Goal: Task Accomplishment & Management: Manage account settings

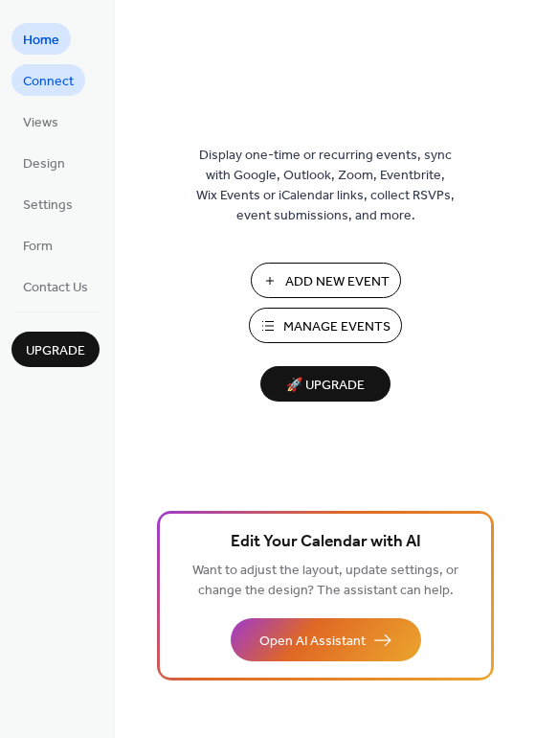
click at [44, 85] on span "Connect" at bounding box center [48, 82] width 51 height 20
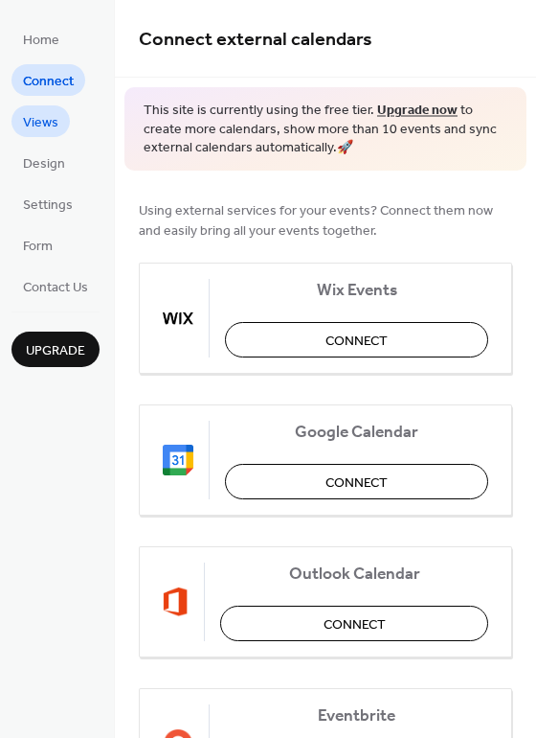
click at [49, 125] on span "Views" at bounding box center [40, 123] width 35 height 20
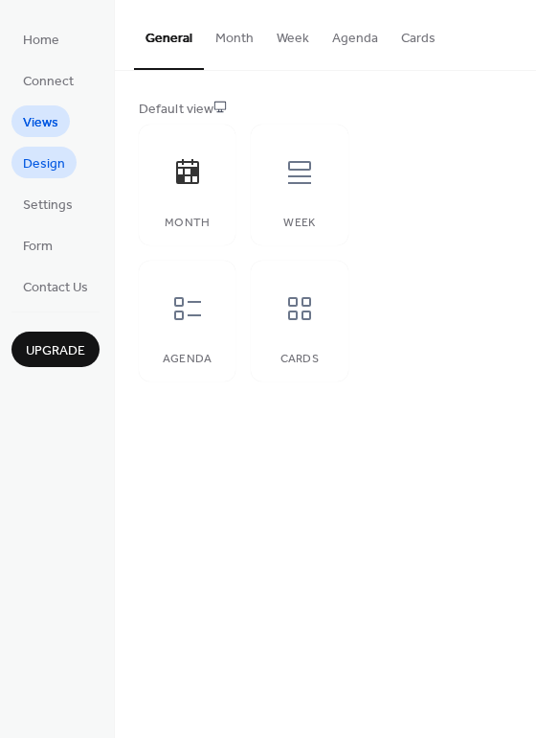
click at [48, 170] on span "Design" at bounding box center [44, 164] width 42 height 20
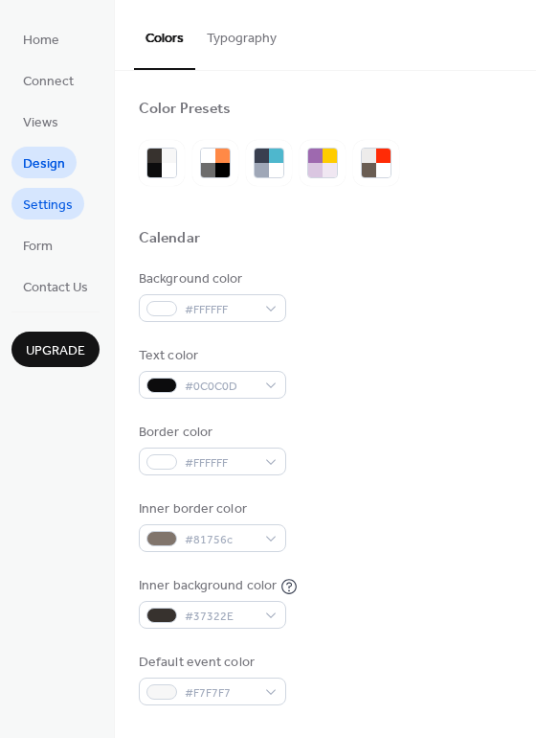
click at [53, 208] on span "Settings" at bounding box center [48, 205] width 50 height 20
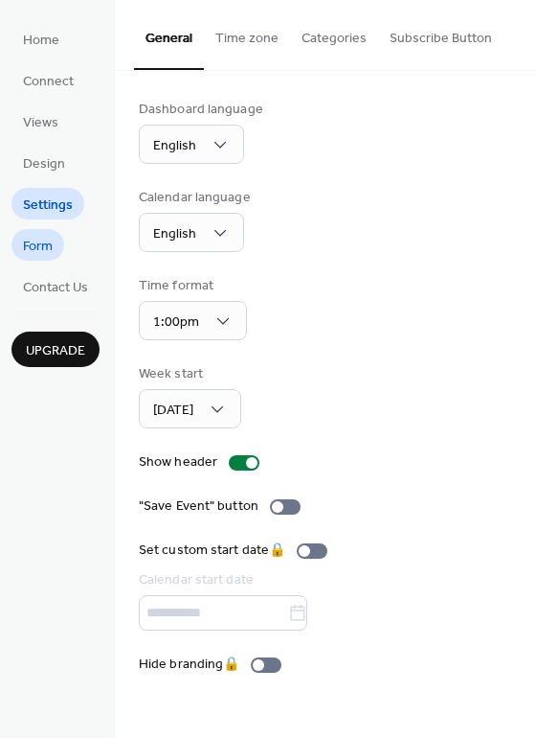
click at [47, 246] on span "Form" at bounding box center [38, 247] width 30 height 20
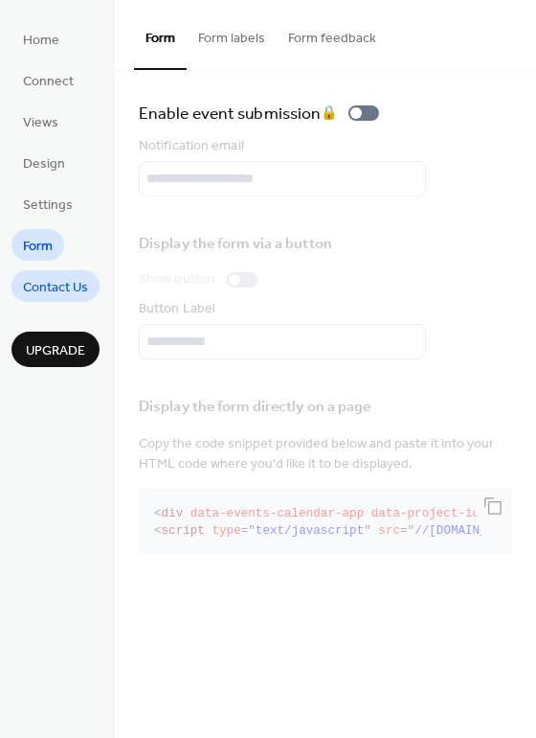
click at [54, 288] on span "Contact Us" at bounding box center [55, 288] width 65 height 20
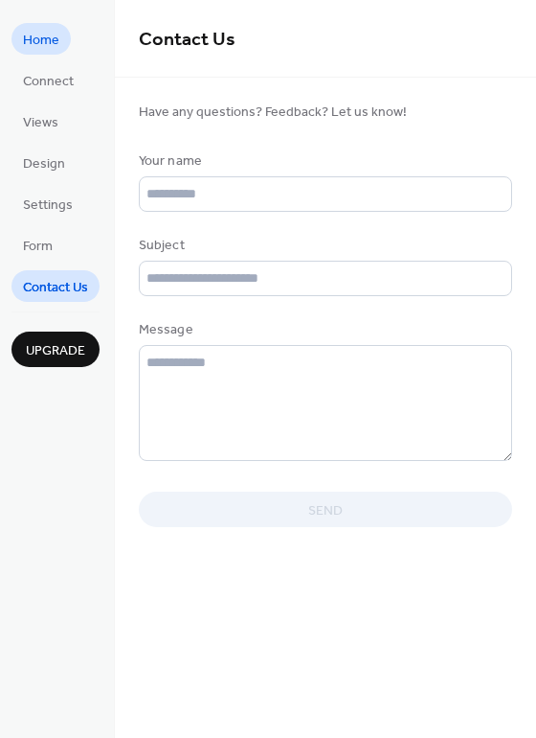
click at [37, 47] on span "Home" at bounding box center [41, 41] width 36 height 20
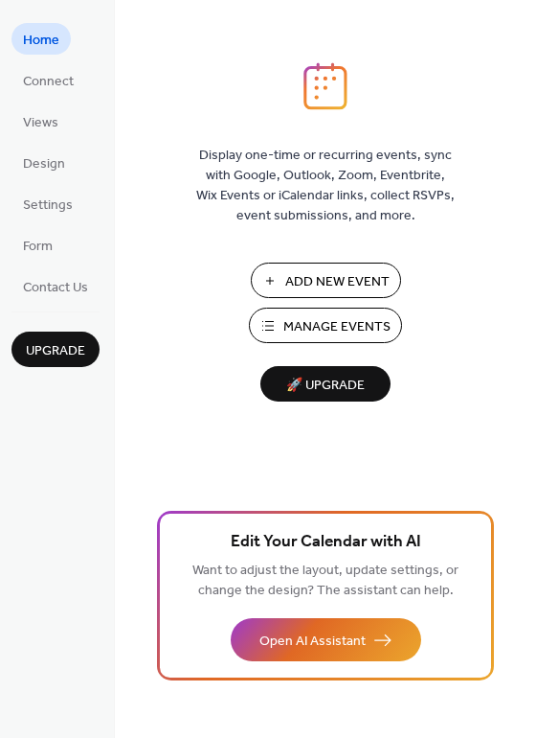
click at [324, 328] on span "Manage Events" at bounding box center [337, 327] width 107 height 20
